Goal: Information Seeking & Learning: Learn about a topic

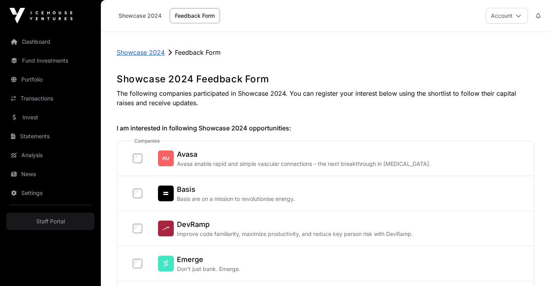
click at [150, 49] on p "Showcase 2024" at bounding box center [141, 52] width 48 height 9
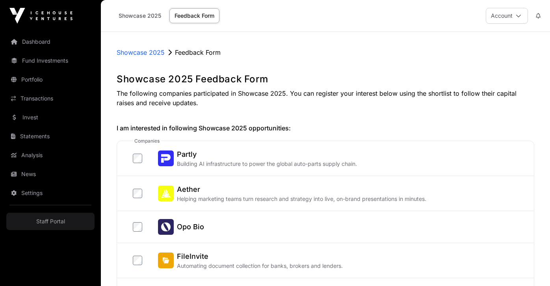
drag, startPoint x: 318, startPoint y: 42, endPoint x: 306, endPoint y: 4, distance: 40.6
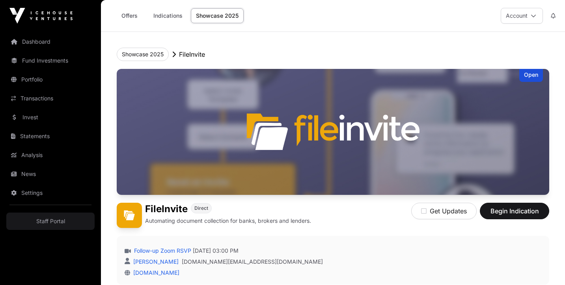
scroll to position [13, 0]
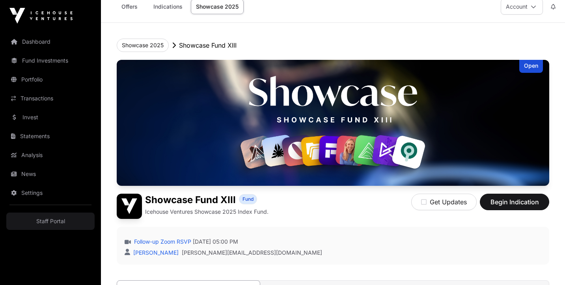
scroll to position [5, 0]
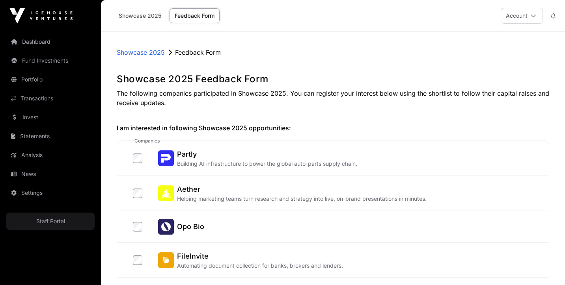
click at [289, 96] on p "The following companies participated in Showcase 2025. You can register your in…" at bounding box center [333, 98] width 432 height 19
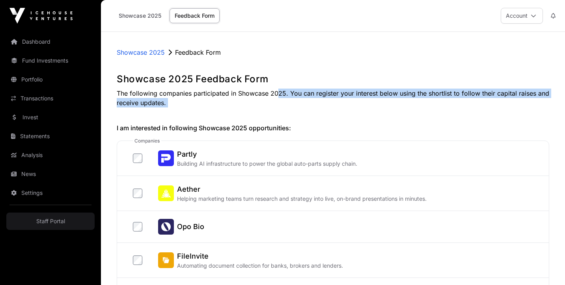
drag, startPoint x: 275, startPoint y: 93, endPoint x: 292, endPoint y: 108, distance: 22.4
